Goal: Navigation & Orientation: Understand site structure

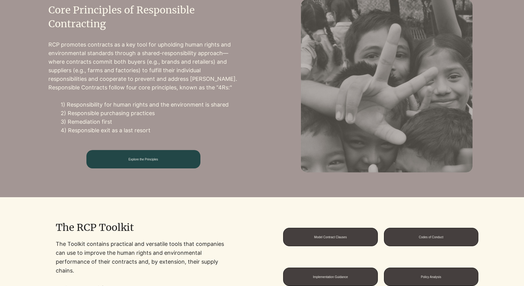
scroll to position [284, 0]
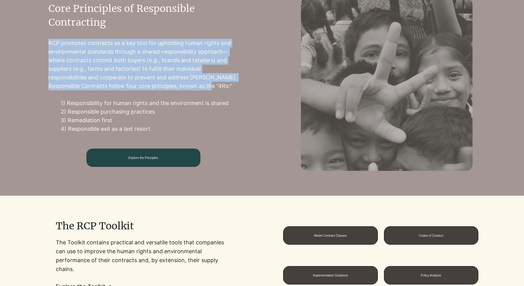
drag, startPoint x: 49, startPoint y: 43, endPoint x: 231, endPoint y: 88, distance: 187.3
click at [231, 88] on p "RCP promotes contracts as a key tool for upholding human rights and environment…" at bounding box center [143, 64] width 190 height 51
copy p "RCP promotes contracts as a key tool for upholding human rights and environment…"
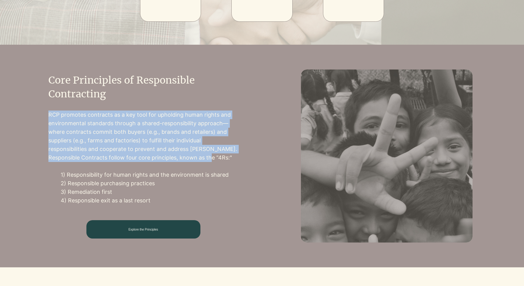
scroll to position [0, 0]
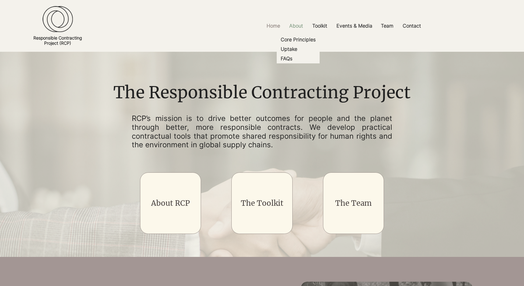
click at [296, 25] on p "About" at bounding box center [296, 26] width 20 height 14
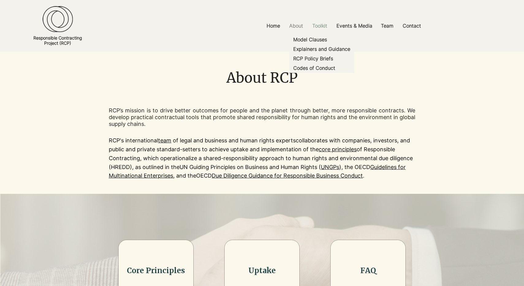
click at [318, 26] on p "Toolkit" at bounding box center [319, 26] width 21 height 14
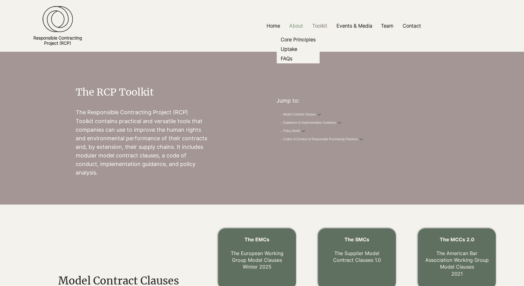
click at [298, 23] on p "About" at bounding box center [296, 26] width 20 height 14
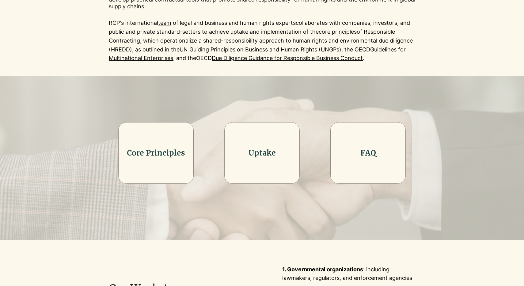
scroll to position [126, 0]
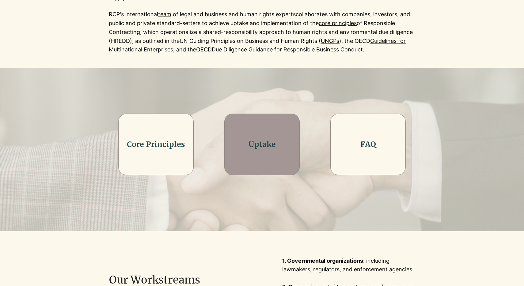
click at [263, 146] on link "Uptake" at bounding box center [262, 145] width 27 height 10
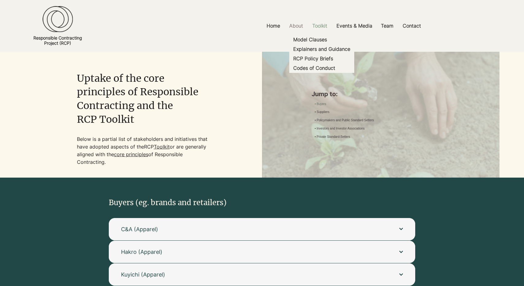
click at [321, 26] on p "Toolkit" at bounding box center [319, 26] width 21 height 14
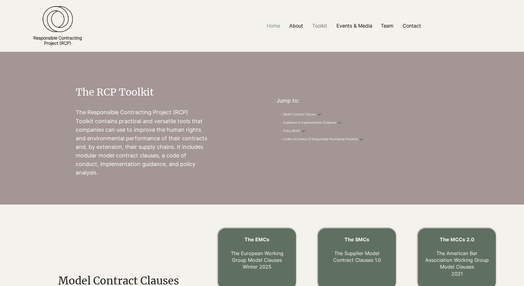
click at [272, 26] on p "Home" at bounding box center [274, 26] width 20 height 14
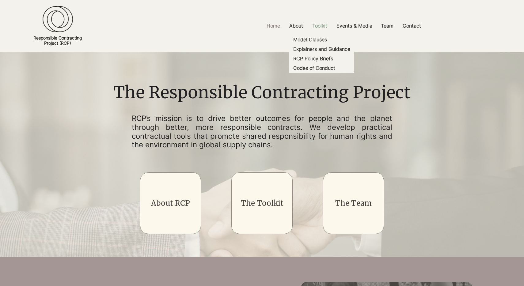
click at [324, 25] on p "Toolkit" at bounding box center [319, 26] width 21 height 14
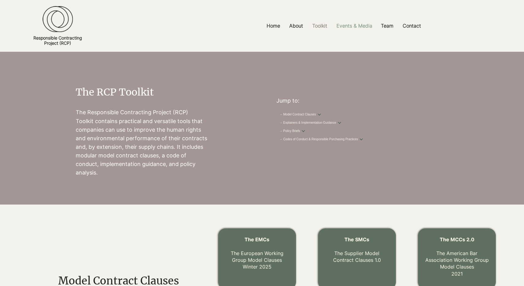
click at [353, 28] on p "Events & Media" at bounding box center [355, 26] width 42 height 14
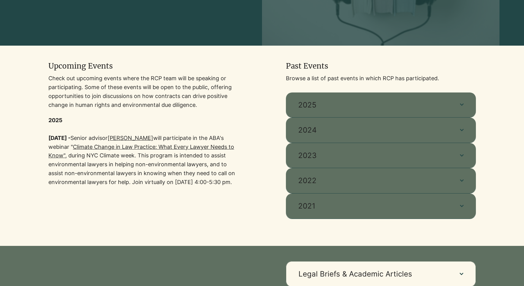
scroll to position [165, 0]
